Goal: Task Accomplishment & Management: Manage account settings

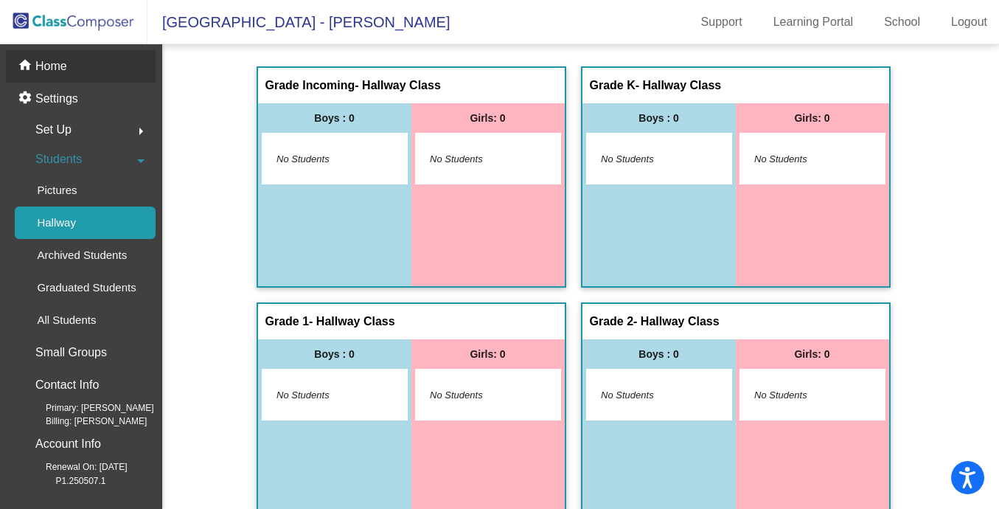
click at [41, 71] on p "Home" at bounding box center [51, 67] width 32 height 18
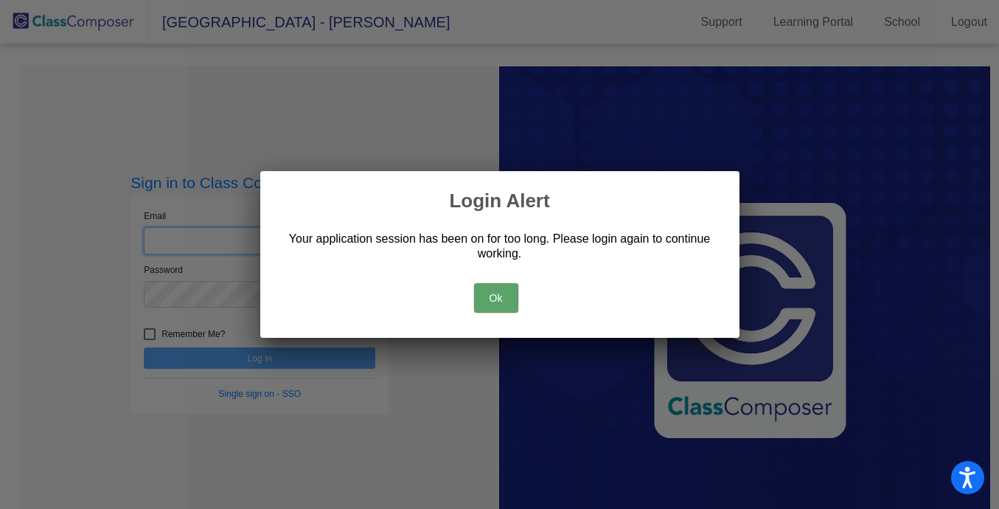
type input "[PERSON_NAME][EMAIL_ADDRESS][PERSON_NAME][DOMAIN_NAME]"
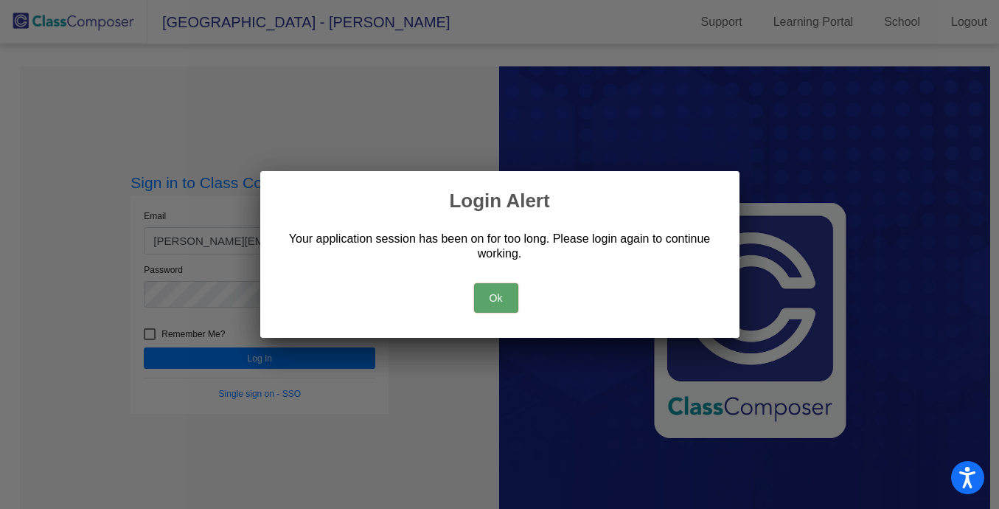
click at [491, 299] on button "Ok" at bounding box center [496, 298] width 44 height 30
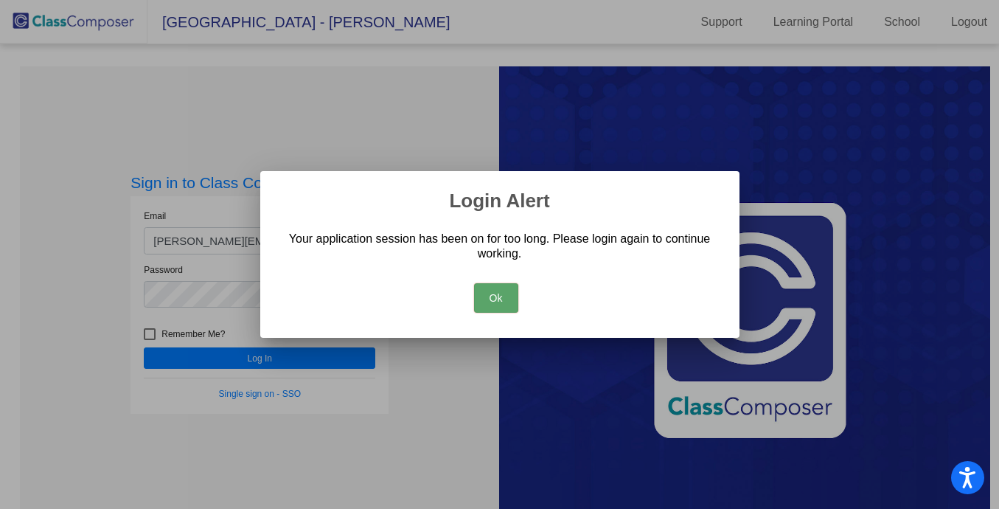
click at [491, 299] on button "Ok" at bounding box center [496, 298] width 44 height 30
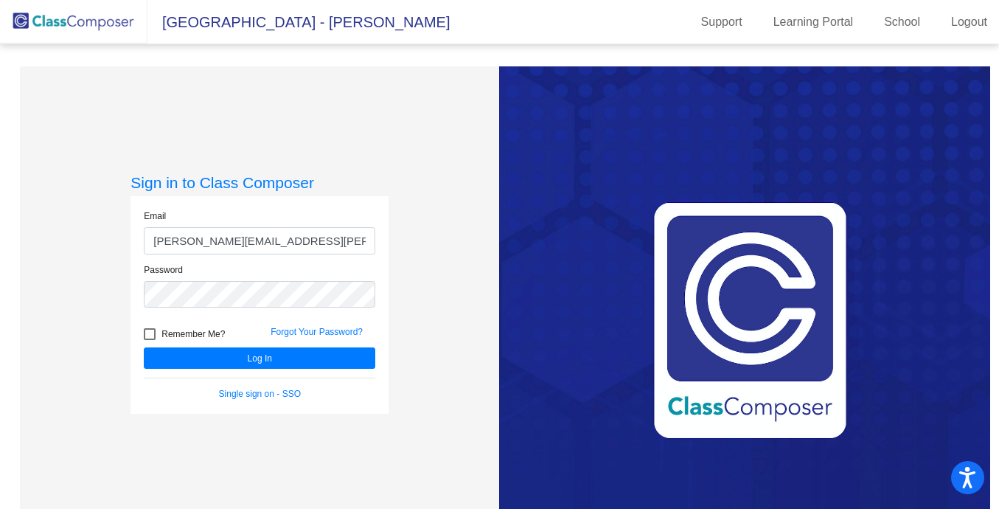
click at [491, 299] on div "Sign in to Class Composer Email [PERSON_NAME][EMAIL_ADDRESS][PERSON_NAME][DOMAI…" at bounding box center [259, 320] width 479 height 509
click at [260, 359] on button "Log In" at bounding box center [260, 357] width 232 height 21
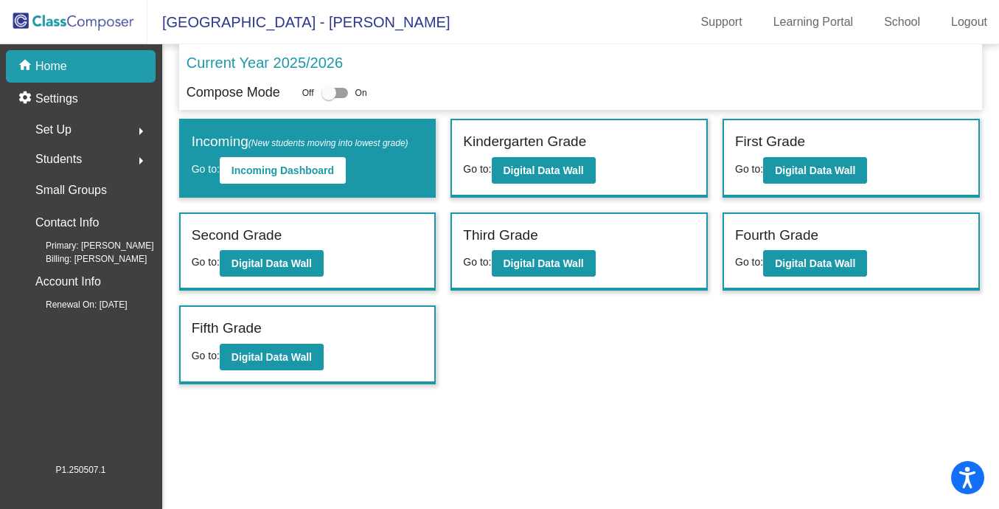
click at [65, 161] on span "Students" at bounding box center [58, 159] width 46 height 21
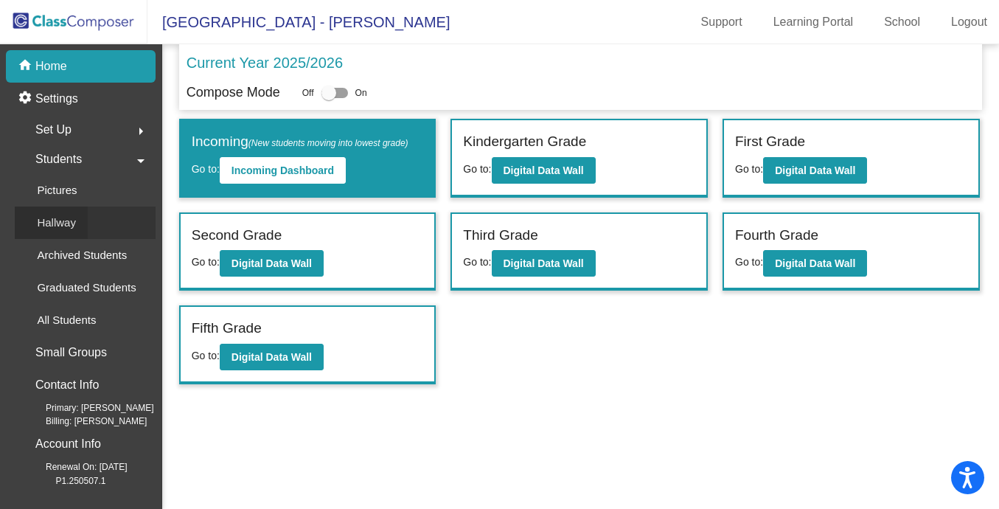
click at [65, 220] on p "Hallway" at bounding box center [56, 223] width 39 height 18
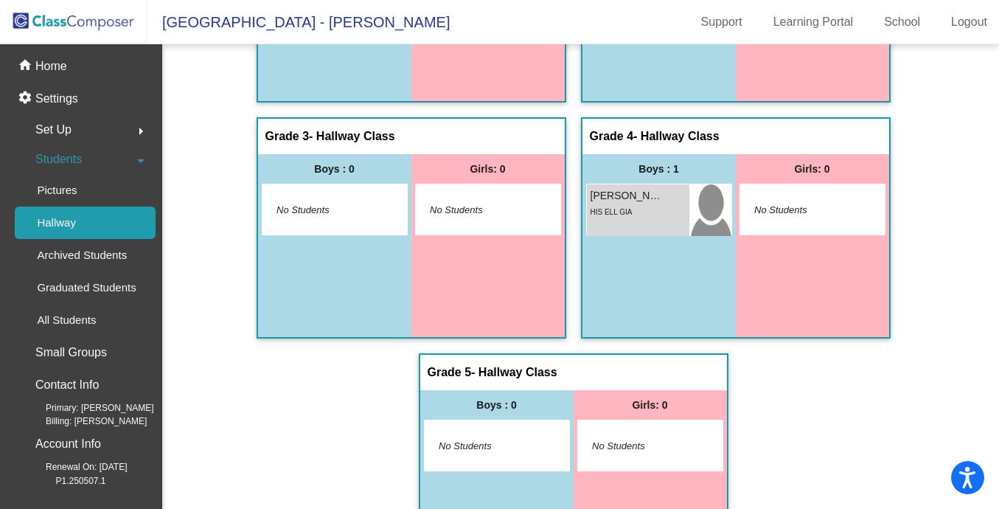
scroll to position [406, 0]
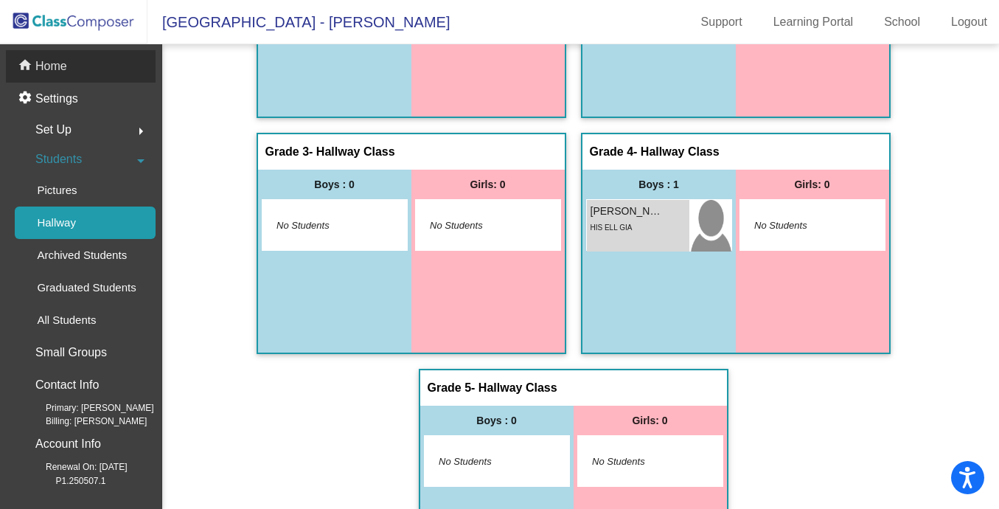
click at [55, 67] on p "Home" at bounding box center [51, 67] width 32 height 18
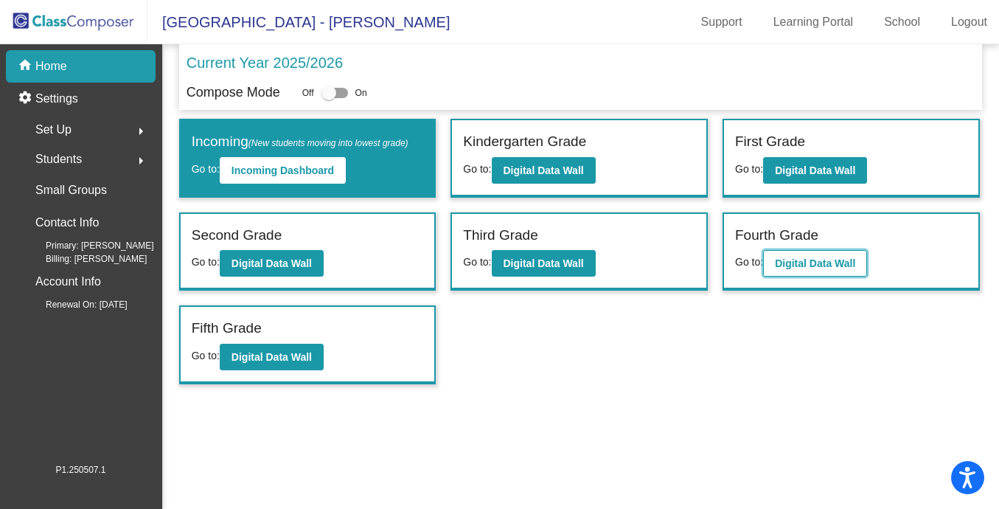
click at [812, 266] on b "Digital Data Wall" at bounding box center [815, 263] width 80 height 12
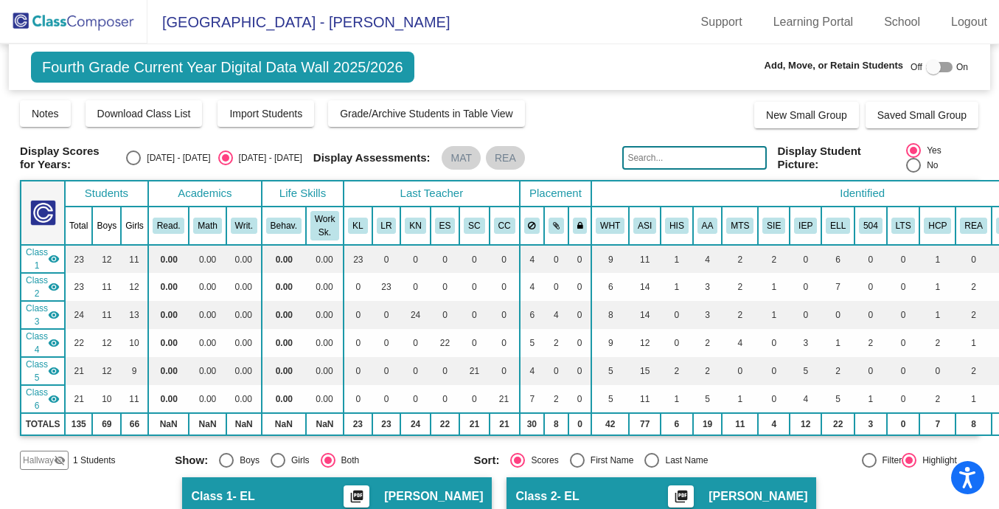
click at [57, 465] on mat-icon "visibility_off" at bounding box center [60, 460] width 12 height 12
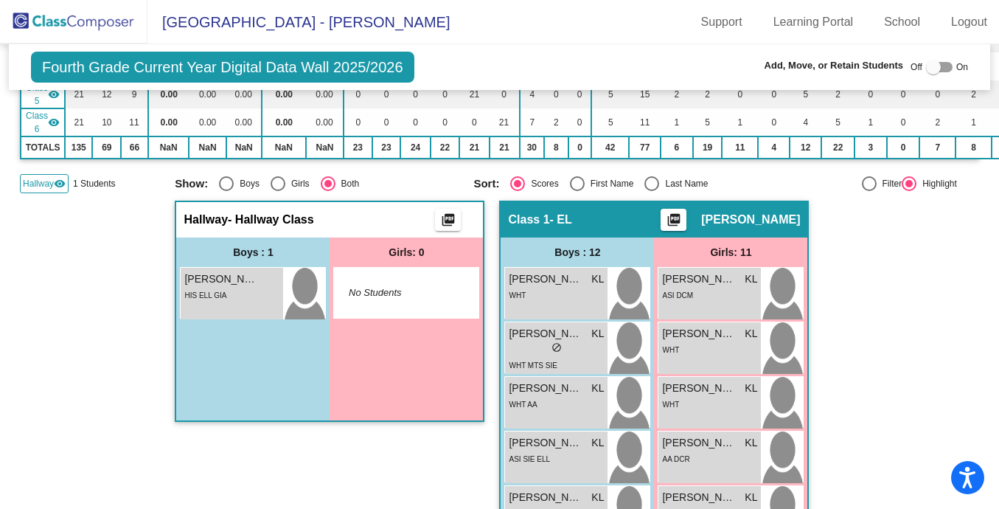
scroll to position [280, 0]
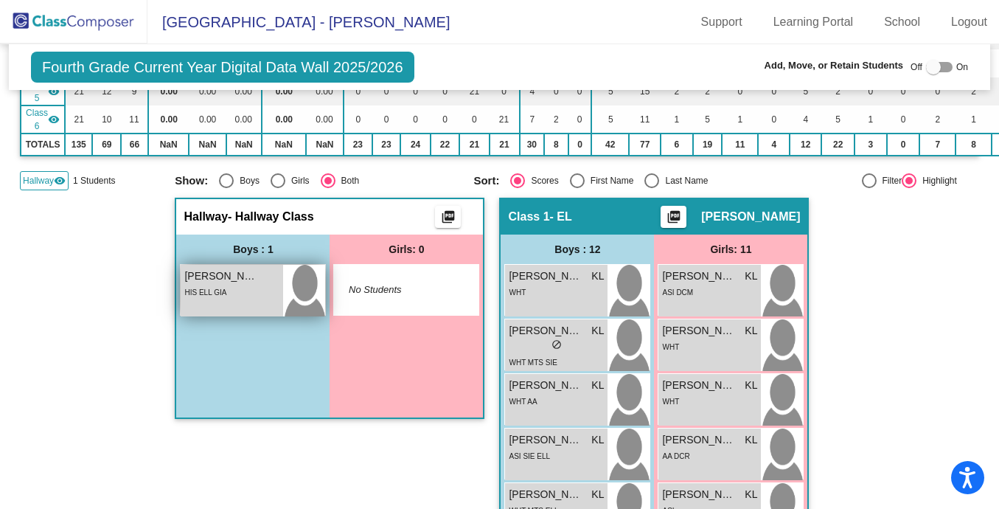
click at [261, 302] on div "[PERSON_NAME] lock do_not_disturb_alt HIS ELL GIA" at bounding box center [232, 291] width 103 height 52
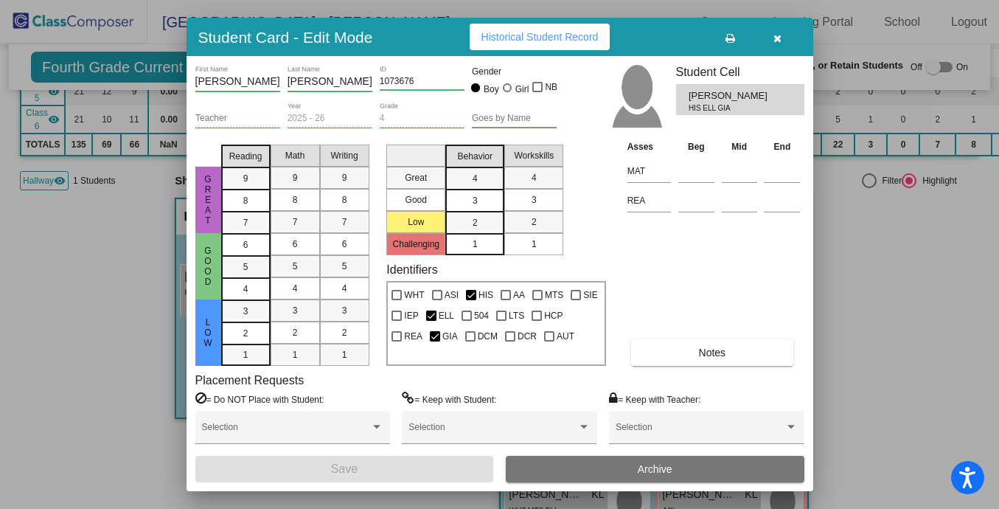
click at [697, 350] on button "Notes" at bounding box center [712, 352] width 162 height 27
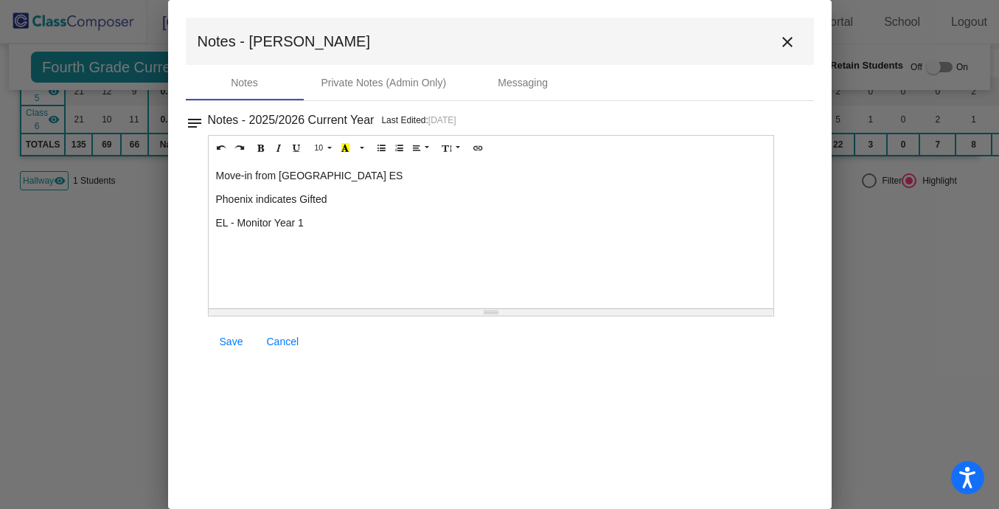
click at [789, 41] on mat-icon "close" at bounding box center [788, 42] width 18 height 18
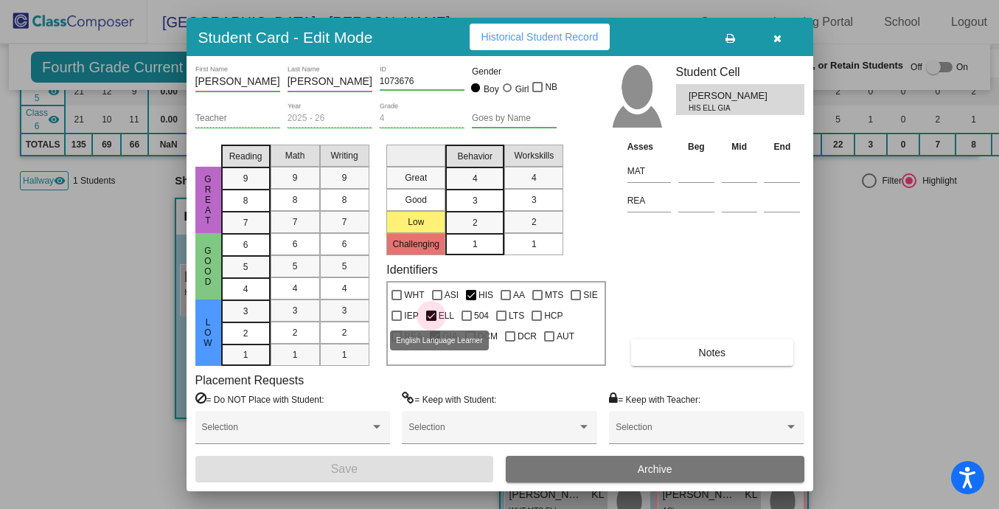
click at [431, 320] on div at bounding box center [431, 316] width 10 height 10
click at [431, 321] on input "ELL" at bounding box center [431, 321] width 1 height 1
checkbox input "false"
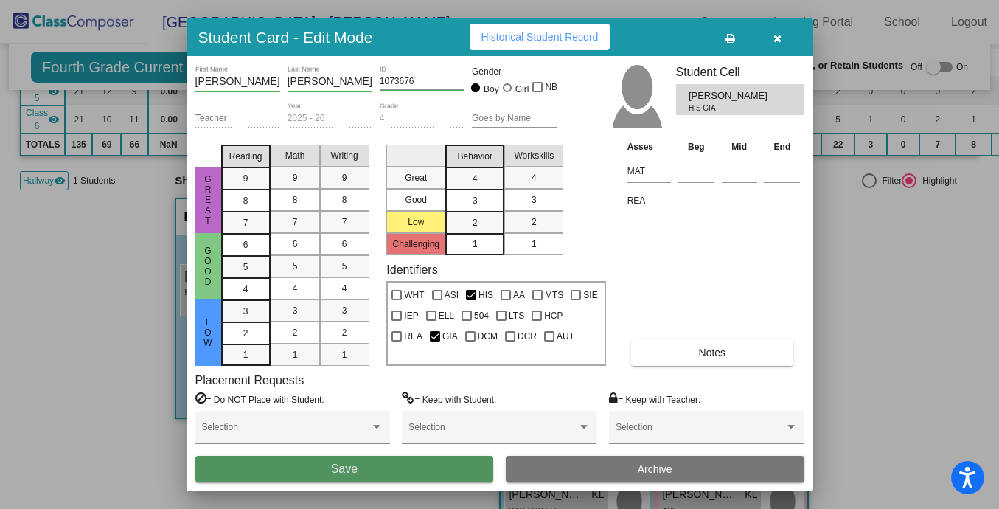
click at [375, 476] on button "Save" at bounding box center [344, 469] width 299 height 27
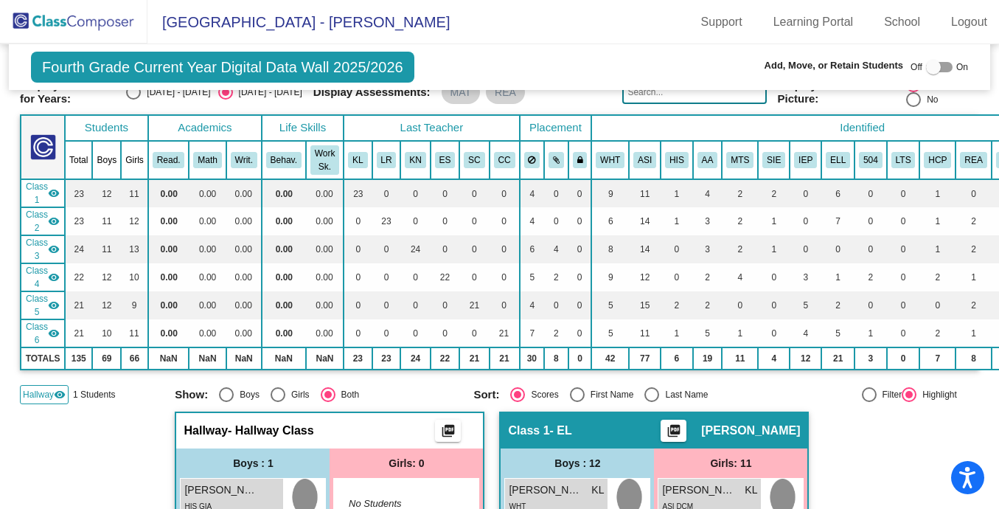
scroll to position [66, 0]
click at [52, 195] on mat-icon "visibility" at bounding box center [54, 193] width 12 height 12
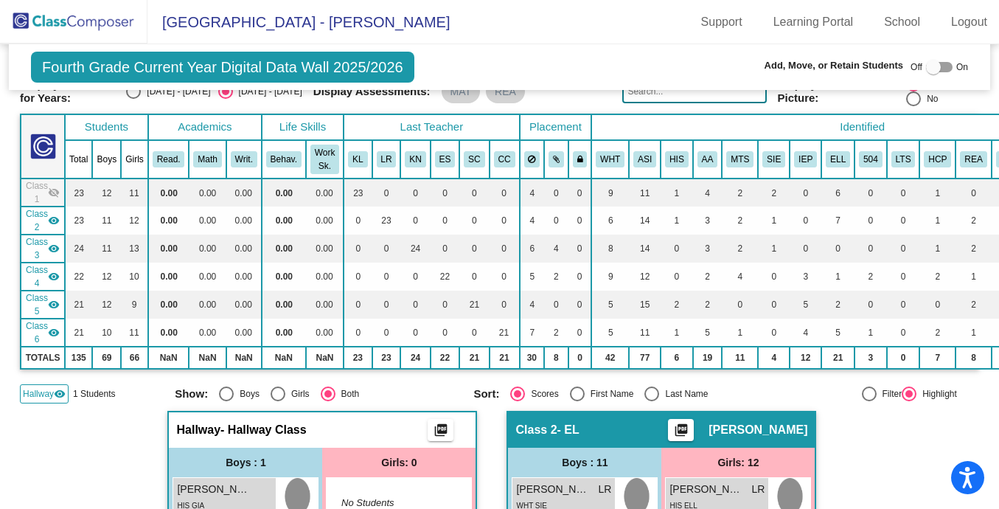
click at [52, 223] on mat-icon "visibility" at bounding box center [54, 221] width 12 height 12
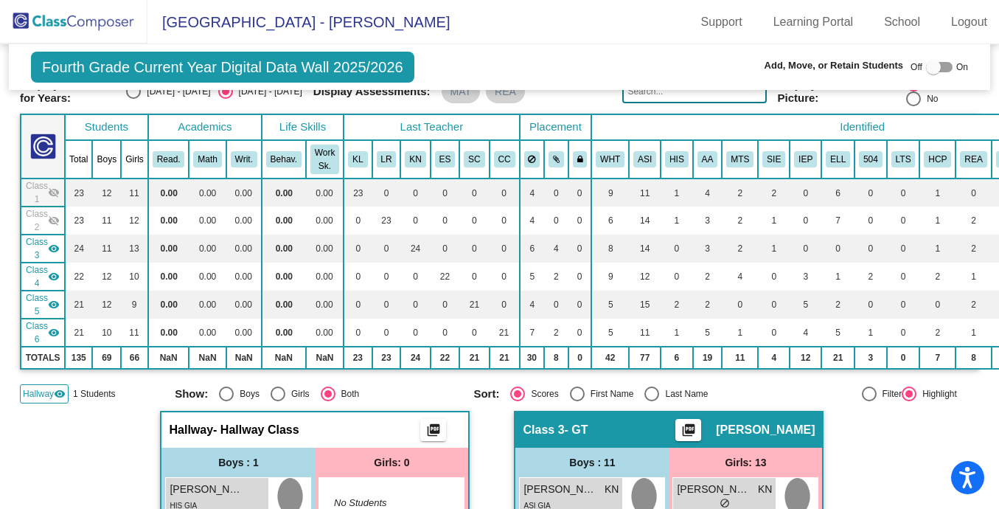
click at [56, 390] on mat-icon "visibility" at bounding box center [60, 394] width 12 height 12
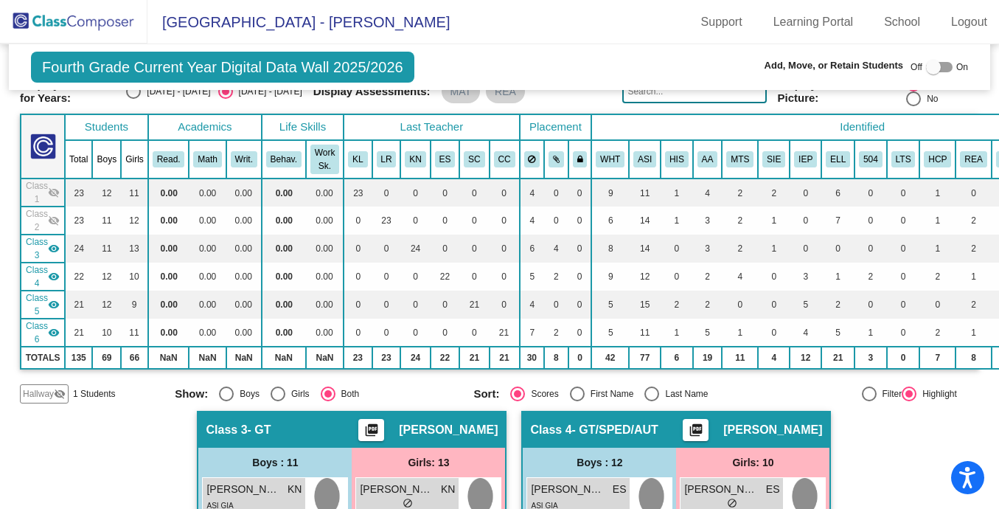
click at [55, 308] on mat-icon "visibility" at bounding box center [54, 305] width 12 height 12
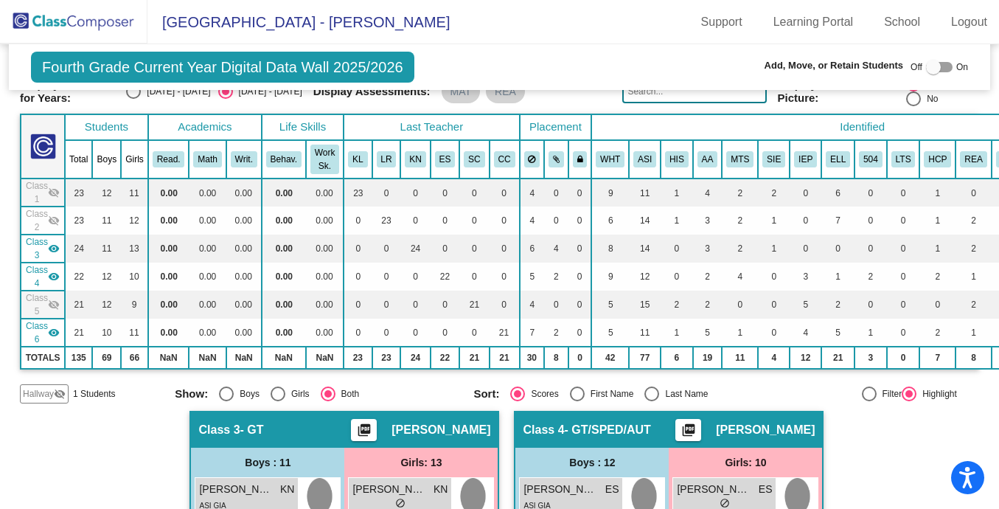
click at [55, 330] on mat-icon "visibility" at bounding box center [54, 333] width 12 height 12
click at [55, 250] on mat-icon "visibility" at bounding box center [54, 249] width 12 height 12
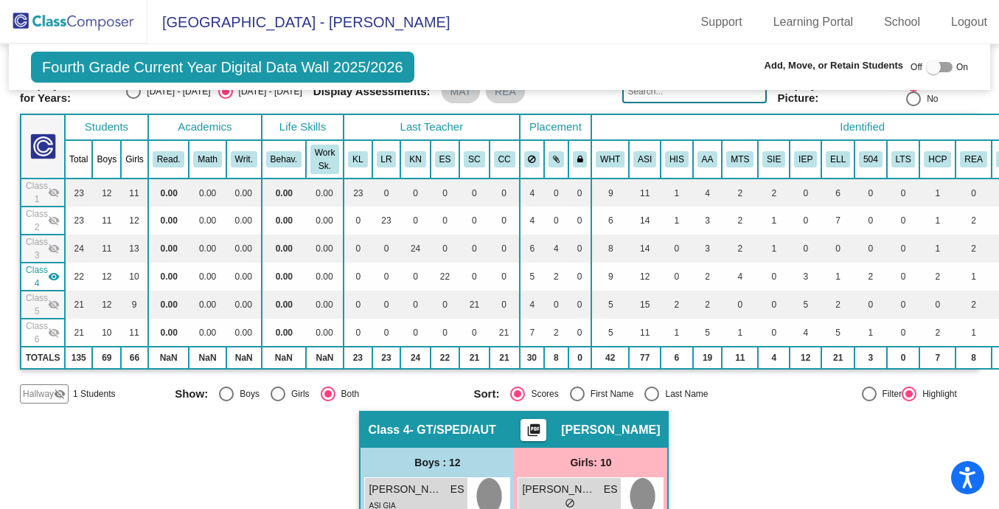
click at [59, 393] on mat-icon "visibility_off" at bounding box center [60, 394] width 12 height 12
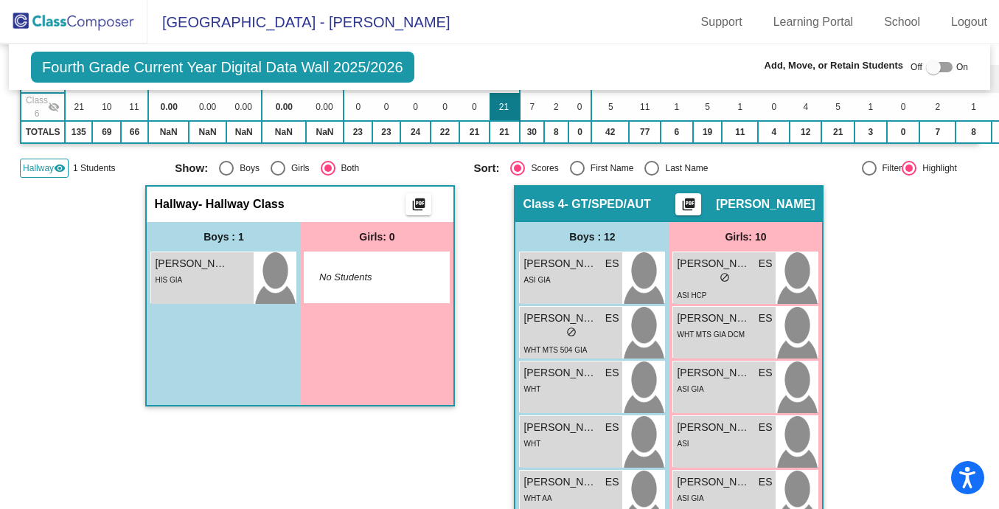
scroll to position [291, 0]
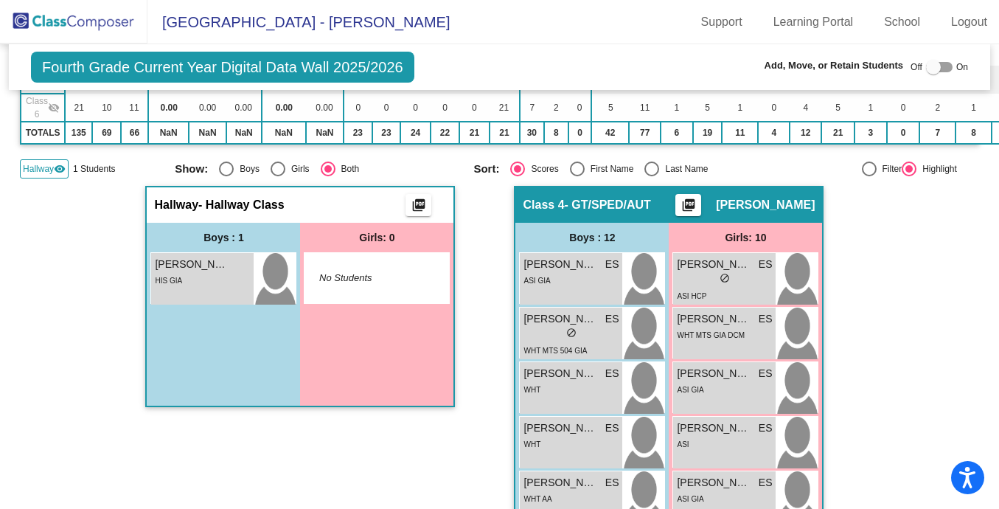
click at [930, 71] on div at bounding box center [933, 67] width 15 height 15
checkbox input "true"
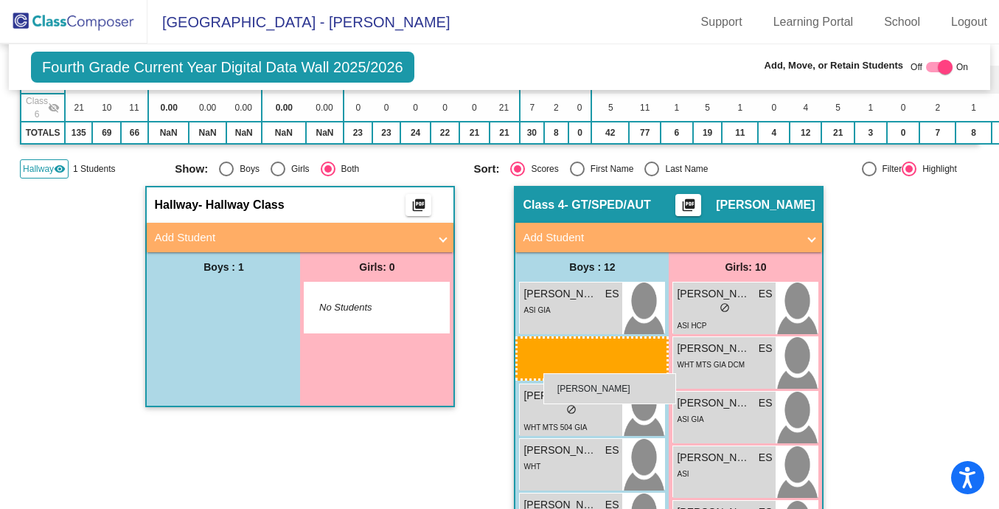
drag, startPoint x: 207, startPoint y: 311, endPoint x: 544, endPoint y: 373, distance: 342.7
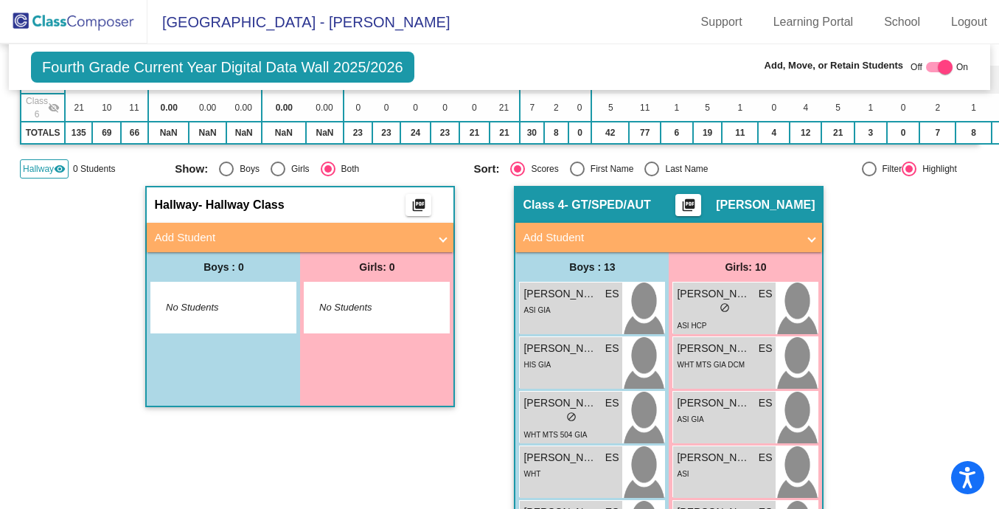
scroll to position [174, 0]
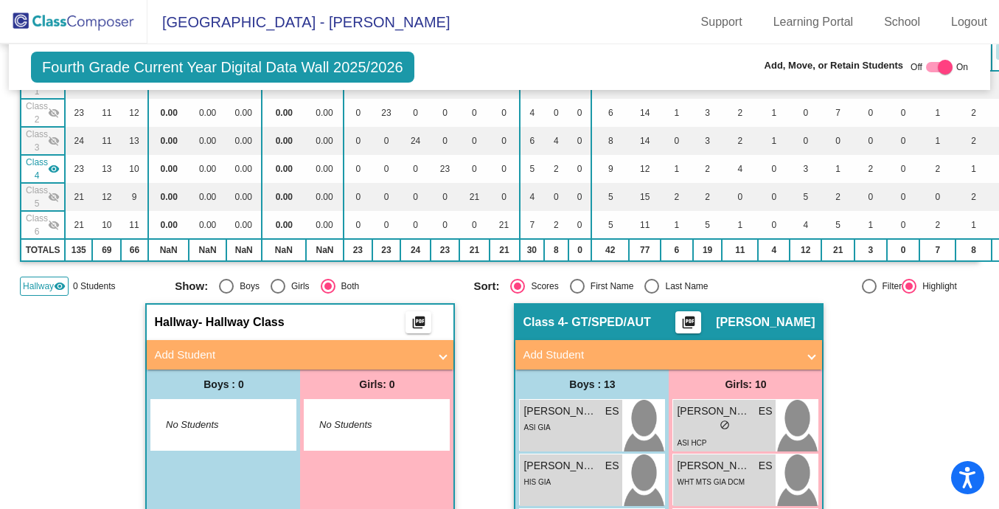
click at [57, 283] on mat-icon "visibility" at bounding box center [60, 286] width 12 height 12
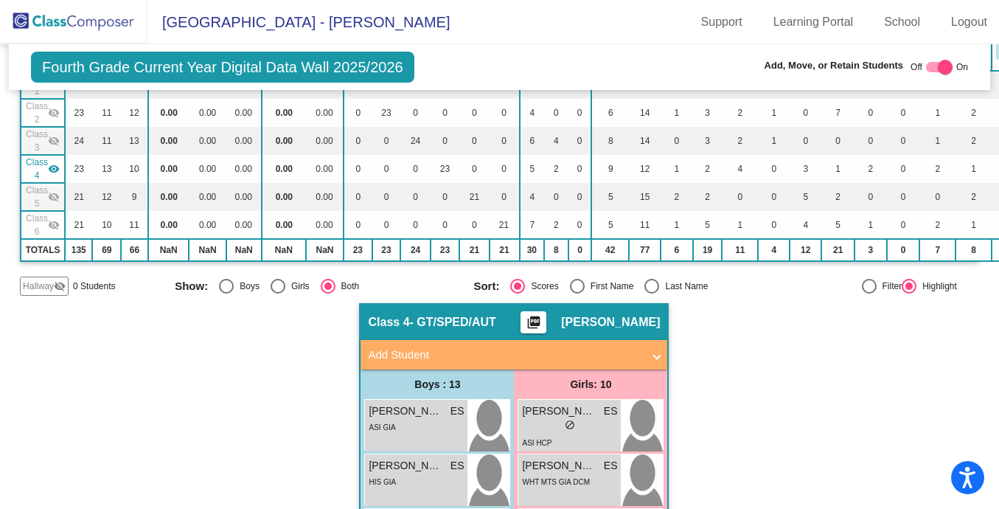
click at [59, 34] on img at bounding box center [74, 22] width 148 height 44
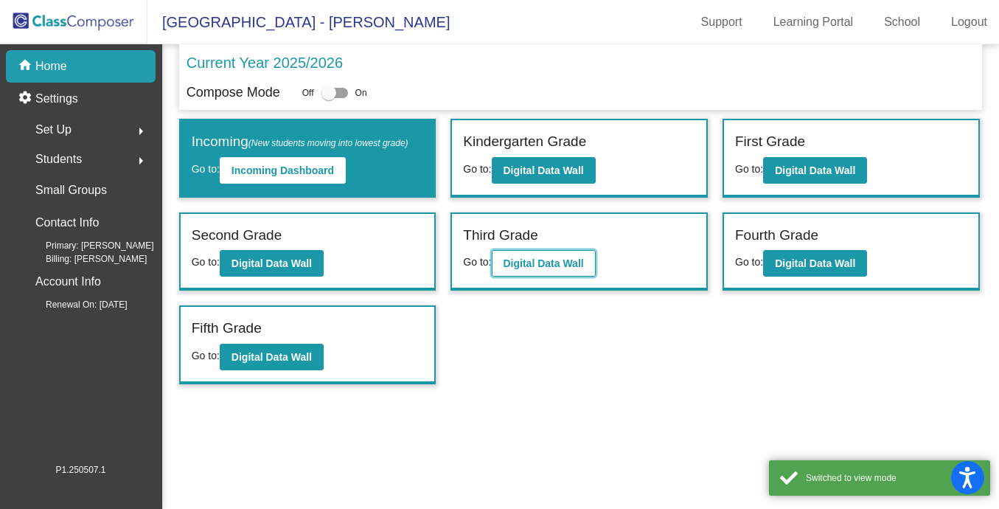
click at [538, 260] on b "Digital Data Wall" at bounding box center [544, 263] width 80 height 12
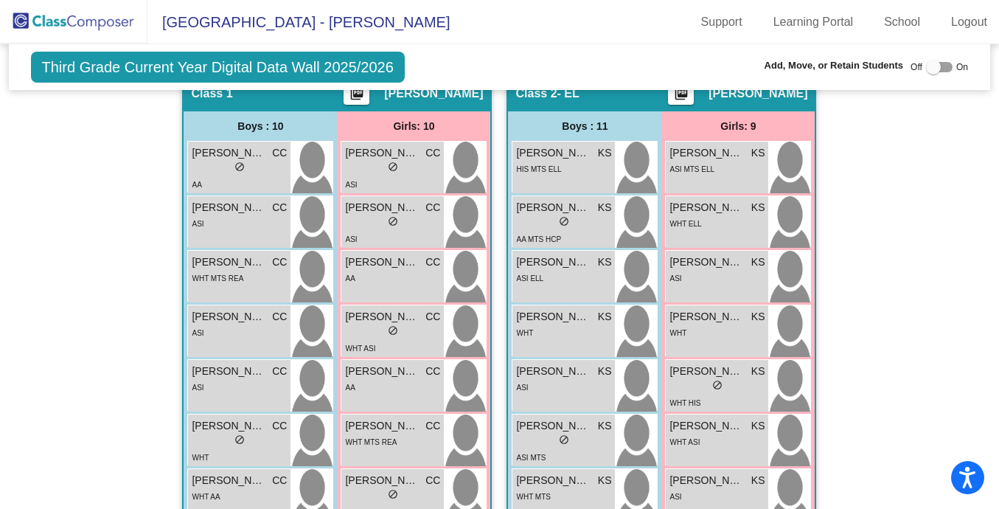
scroll to position [432, 0]
